Goal: Check status: Check status

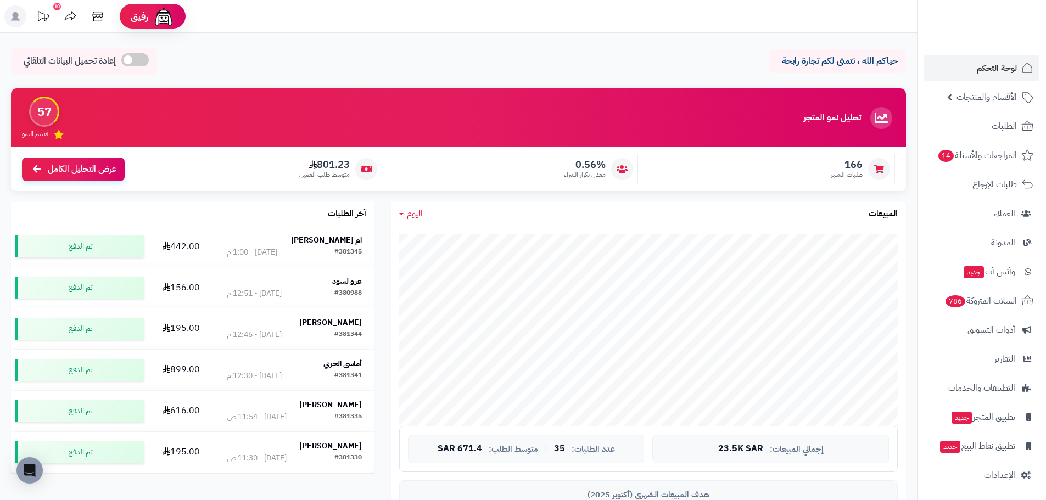
click at [418, 211] on span "اليوم" at bounding box center [415, 213] width 16 height 13
click at [422, 236] on link "اليوم" at bounding box center [435, 240] width 88 height 20
click at [406, 212] on link "اليوم" at bounding box center [411, 214] width 24 height 13
click at [438, 238] on link "اليوم" at bounding box center [435, 240] width 88 height 20
drag, startPoint x: 409, startPoint y: 217, endPoint x: 417, endPoint y: 225, distance: 11.3
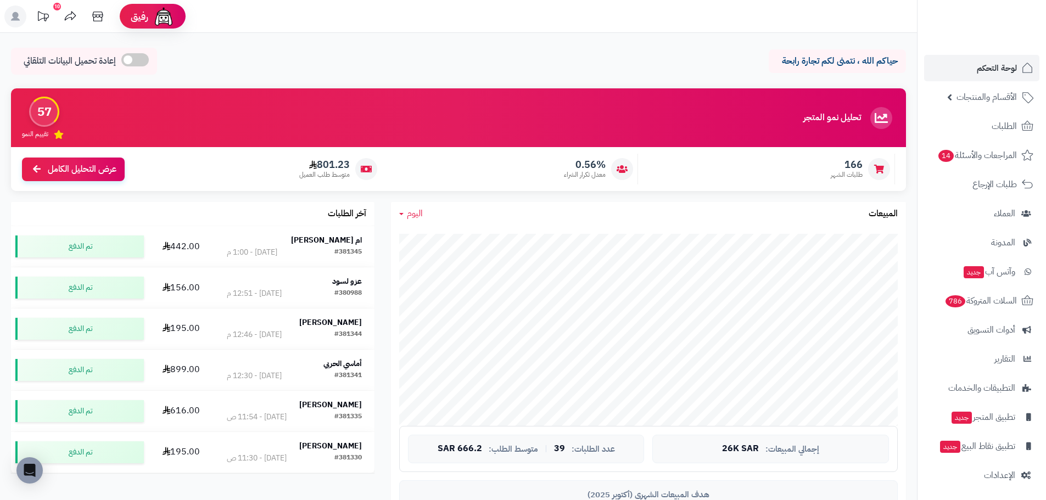
click at [409, 217] on span "اليوم" at bounding box center [415, 213] width 16 height 13
click at [447, 239] on link "اليوم" at bounding box center [435, 240] width 88 height 20
click at [401, 210] on link "اليوم" at bounding box center [411, 214] width 24 height 13
click at [434, 244] on link "اليوم" at bounding box center [435, 240] width 88 height 20
click at [405, 206] on div "[DATE] [DATE] الأسبوع الشهر السنة المبيعات" at bounding box center [648, 214] width 515 height 24
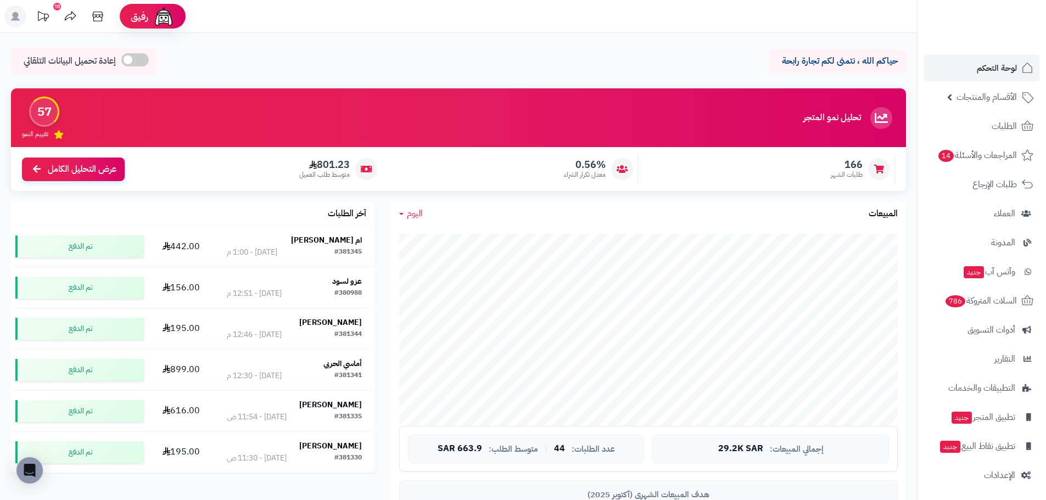
click at [407, 217] on span "اليوم" at bounding box center [415, 213] width 16 height 13
click at [434, 237] on link "اليوم" at bounding box center [435, 240] width 88 height 20
